Goal: Transaction & Acquisition: Purchase product/service

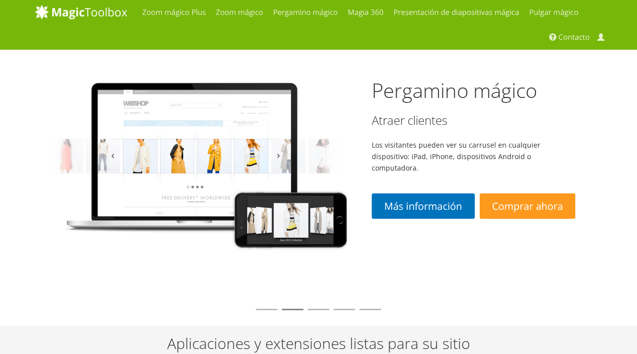
click at [267, 309] on li at bounding box center [267, 309] width 22 height 1
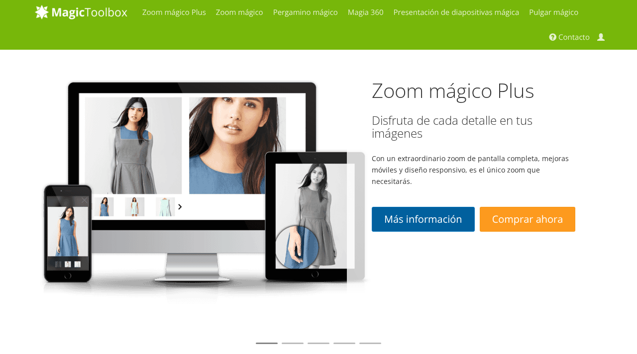
click at [441, 213] on font "Más información" at bounding box center [423, 219] width 78 height 13
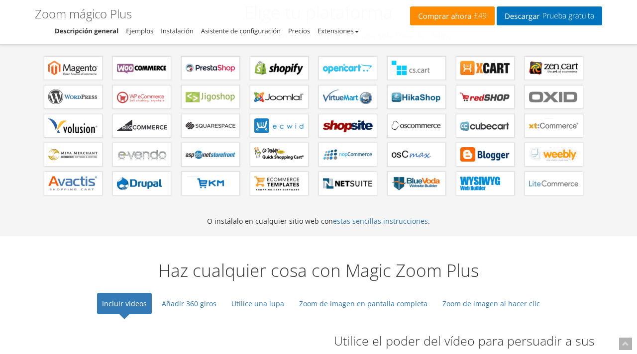
scroll to position [613, 0]
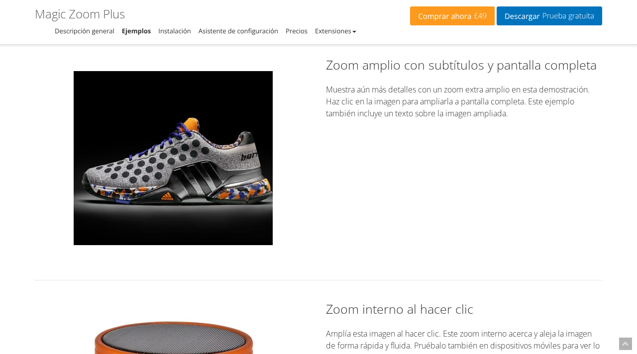
scroll to position [1456, 0]
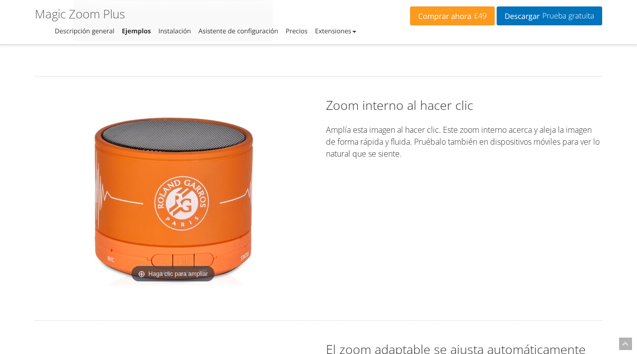
click at [169, 212] on img at bounding box center [173, 198] width 174 height 174
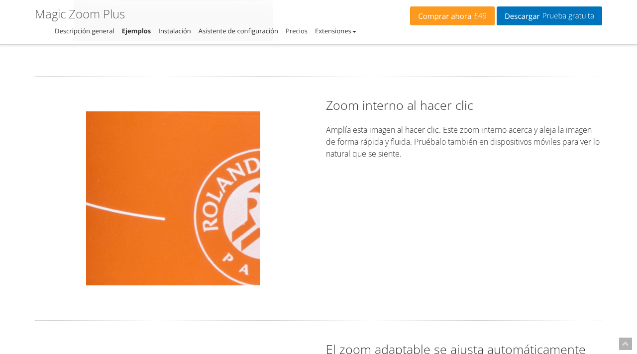
click at [146, 199] on img at bounding box center [173, 198] width 174 height 174
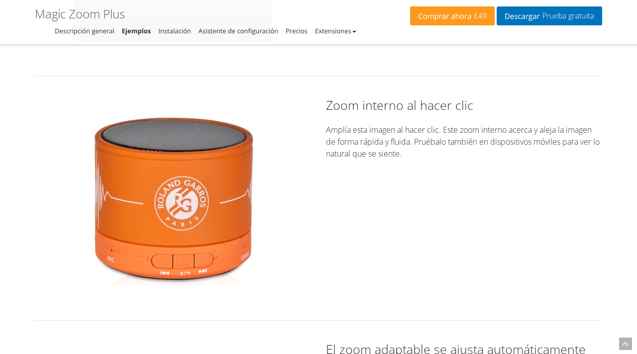
click at [173, 219] on img at bounding box center [173, 198] width 174 height 174
click at [185, 196] on img at bounding box center [173, 198] width 174 height 174
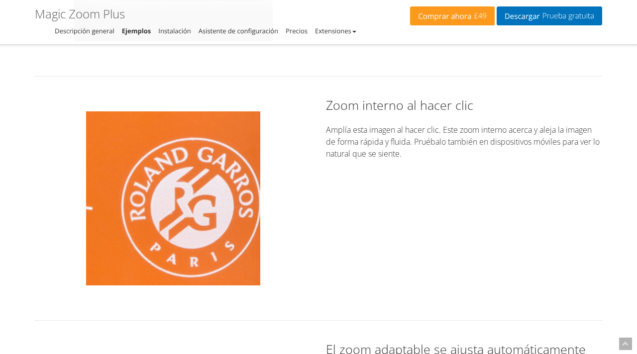
click at [170, 203] on img at bounding box center [173, 198] width 174 height 174
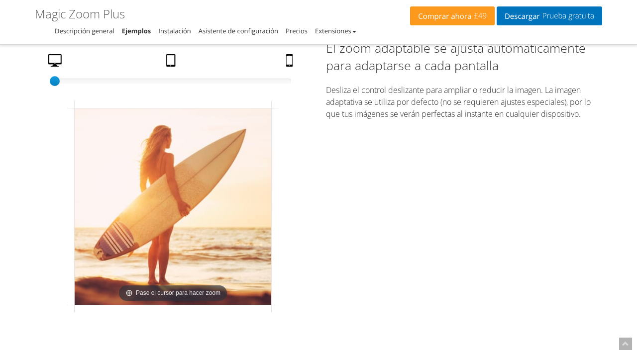
scroll to position [1758, 0]
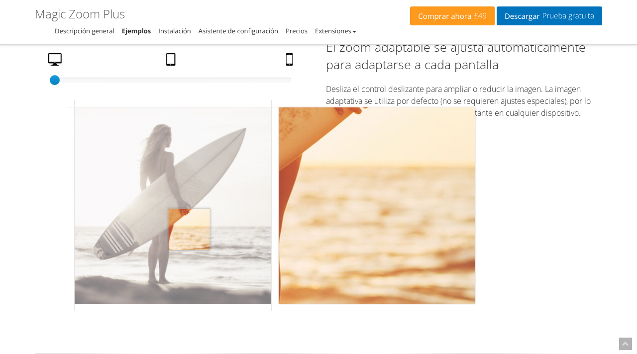
click at [188, 229] on img at bounding box center [173, 205] width 196 height 196
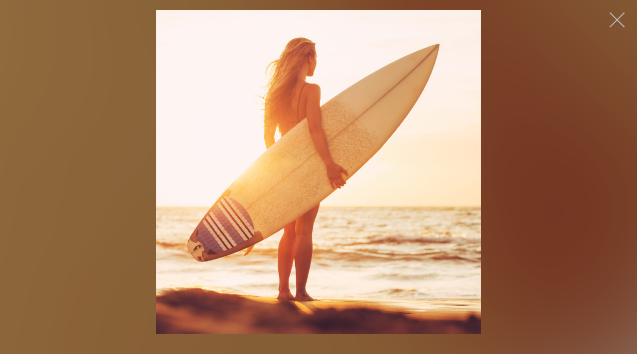
click at [622, 19] on button "button" at bounding box center [617, 20] width 30 height 30
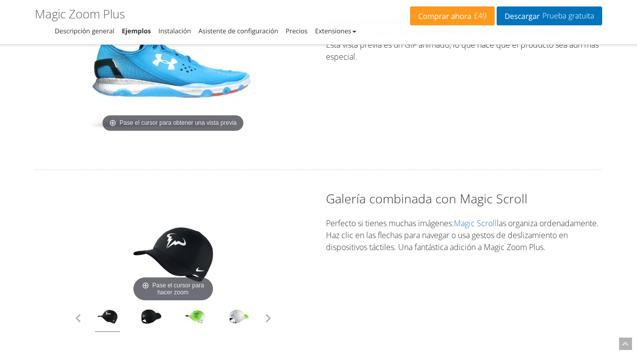
scroll to position [2403, 0]
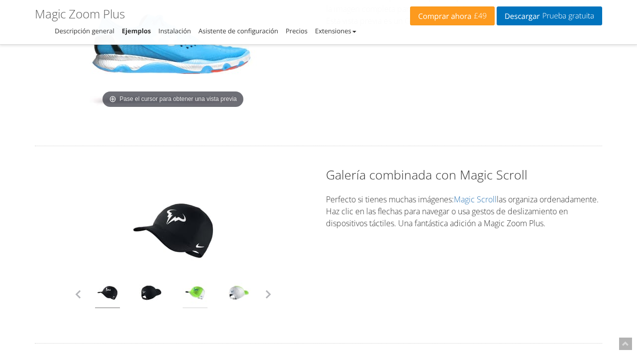
click at [191, 287] on link at bounding box center [195, 294] width 25 height 28
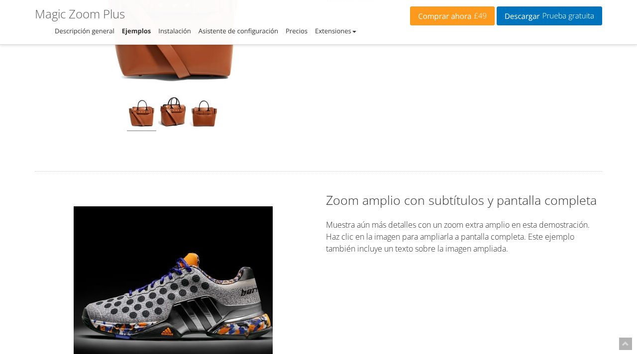
scroll to position [0, 0]
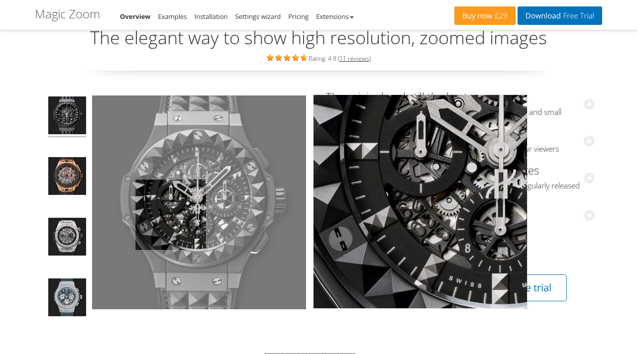
scroll to position [39, 0]
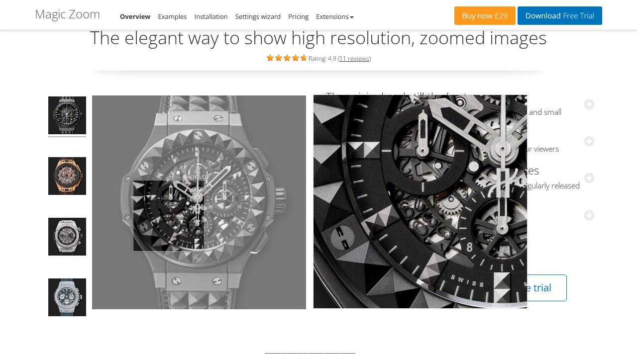
click at [169, 215] on img at bounding box center [199, 202] width 214 height 214
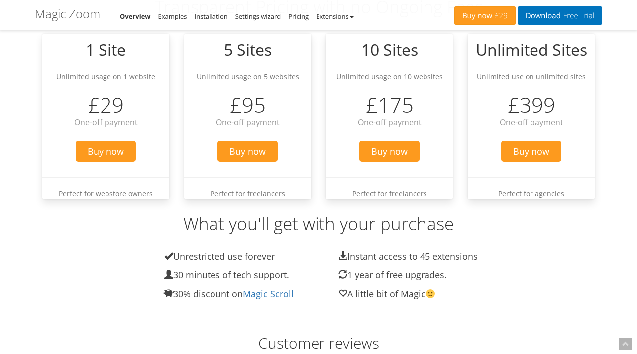
scroll to position [1322, 0]
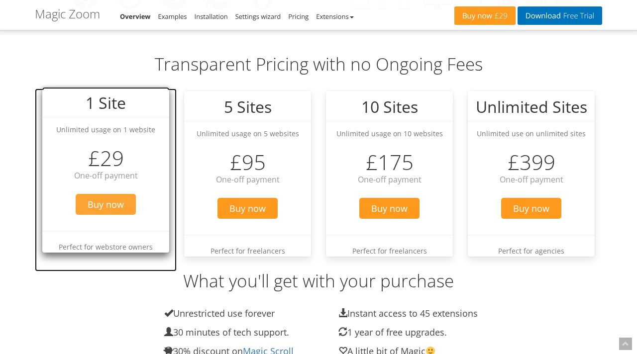
click at [92, 208] on span "Buy now" at bounding box center [106, 204] width 60 height 21
